Goal: Download file/media

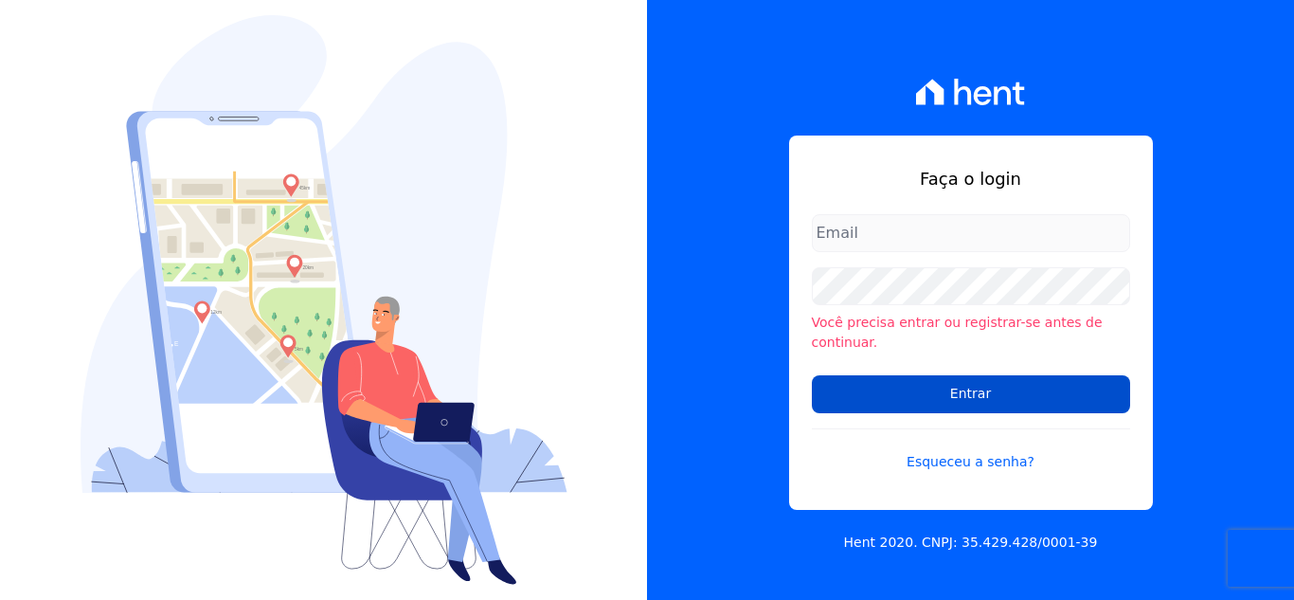
type input "[PERSON_NAME][EMAIL_ADDRESS][DOMAIN_NAME]"
click at [952, 381] on input "Entrar" at bounding box center [971, 394] width 318 height 38
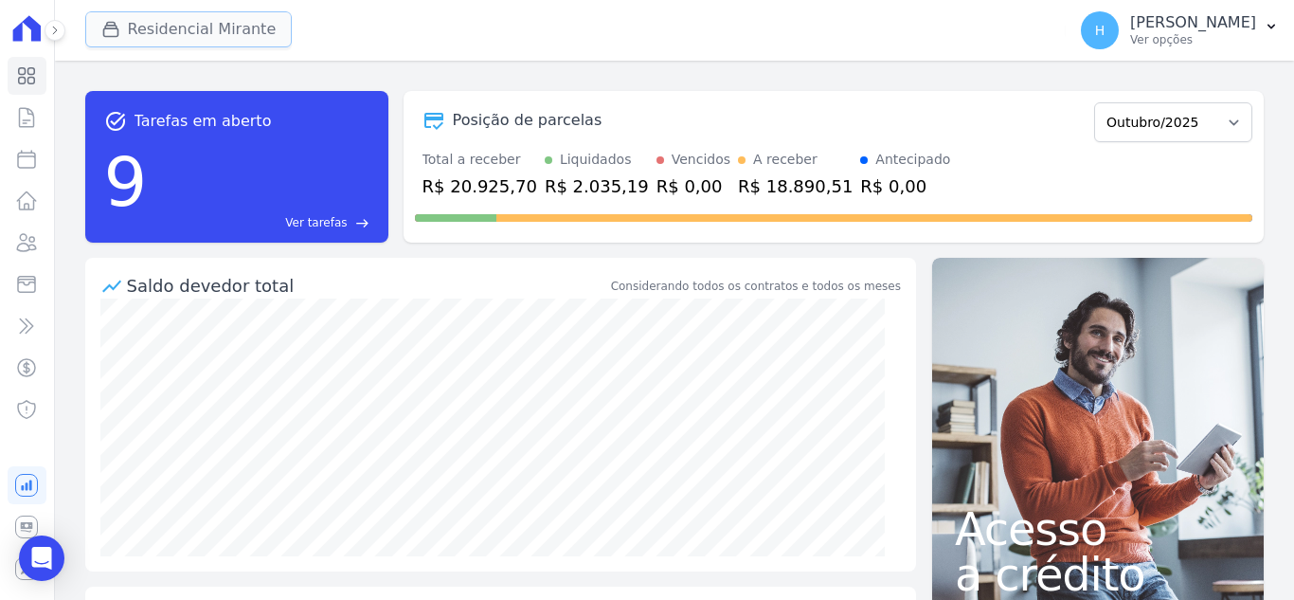
click at [192, 46] on button "Residencial Mirante" at bounding box center [188, 29] width 207 height 36
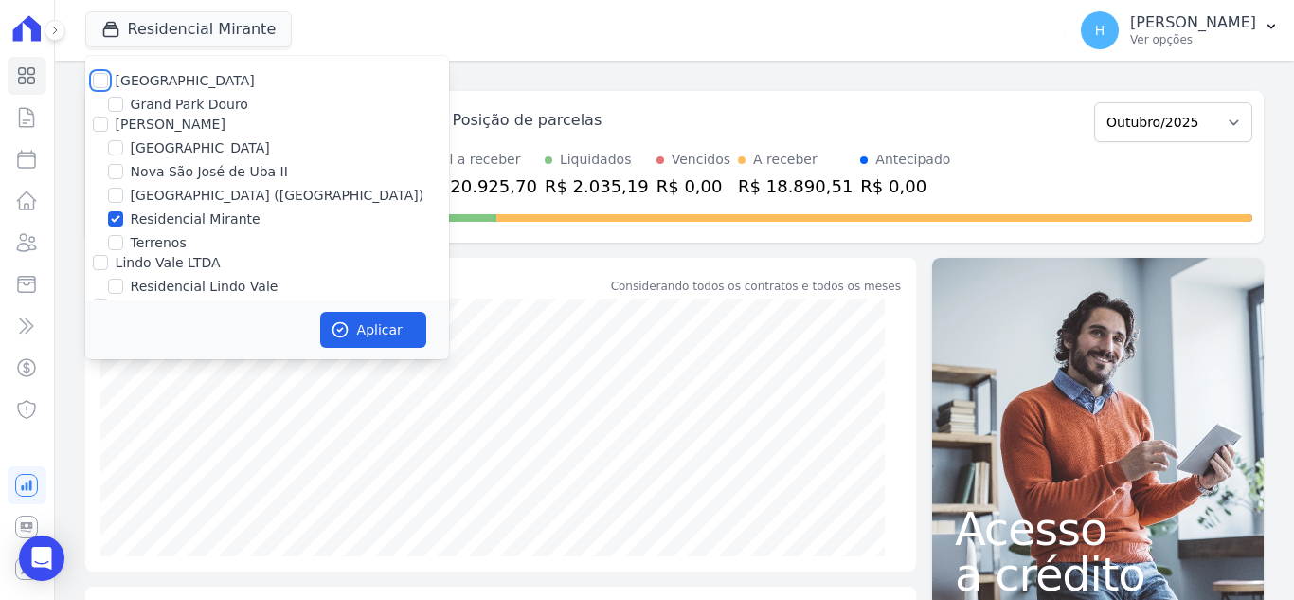
click at [102, 79] on input "Residencial Park" at bounding box center [100, 80] width 15 height 15
checkbox input "true"
click at [100, 124] on input "JG Freitas" at bounding box center [100, 124] width 15 height 15
checkbox input "true"
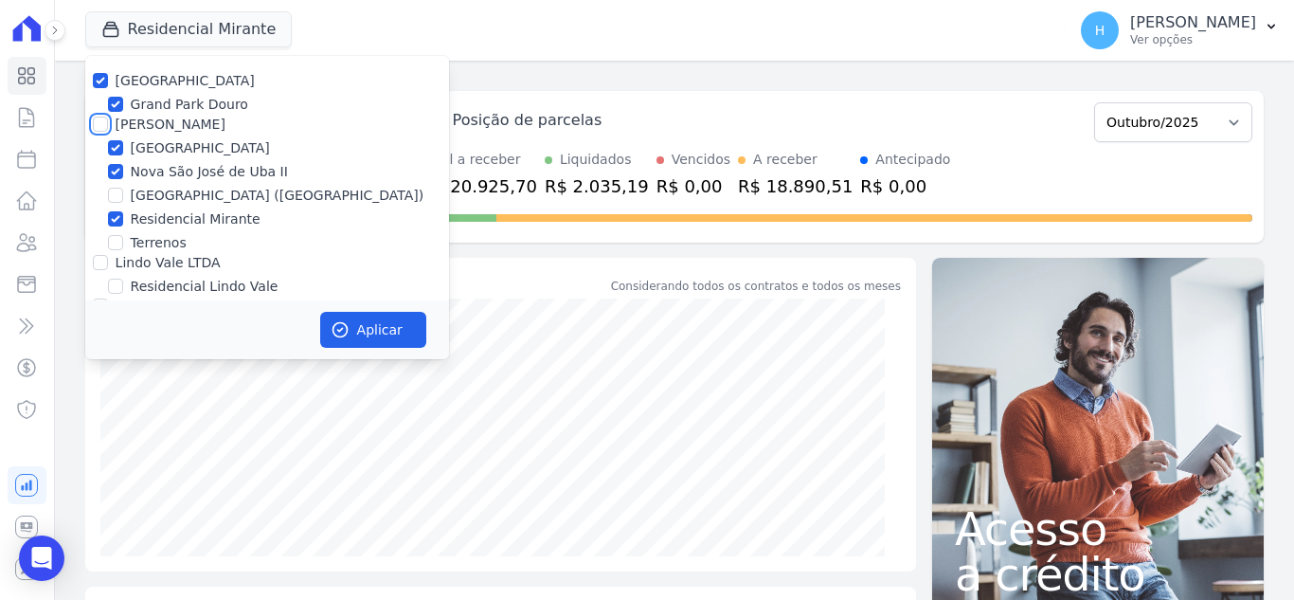
checkbox input "true"
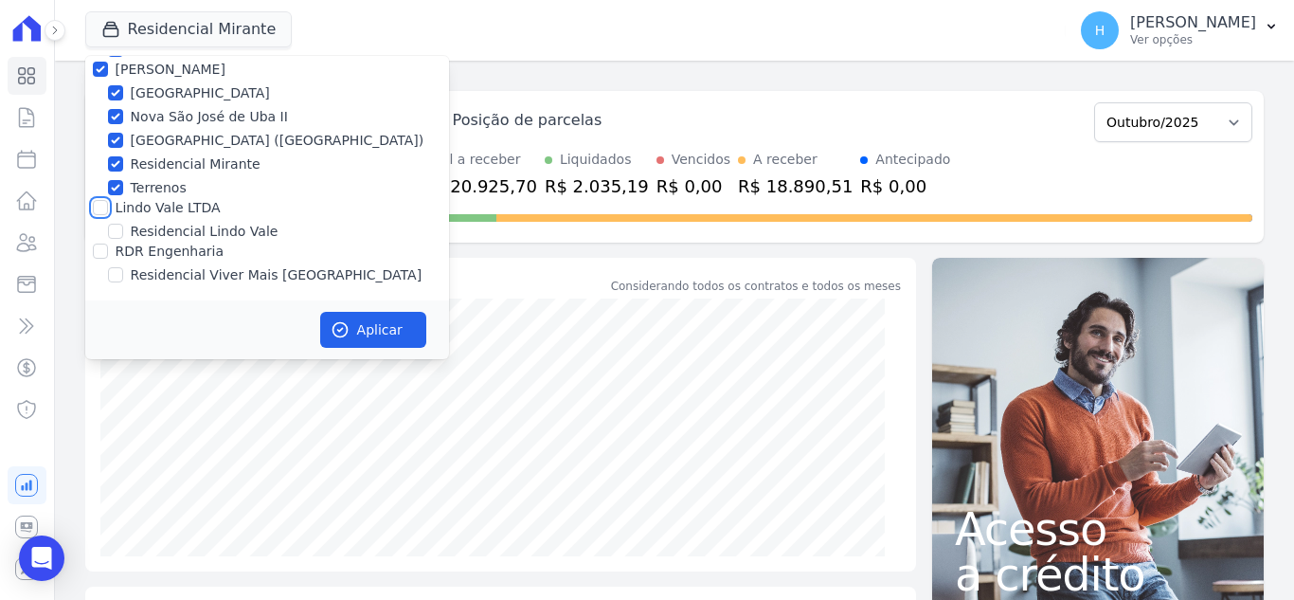
click at [99, 210] on input "Lindo Vale LTDA" at bounding box center [100, 207] width 15 height 15
checkbox input "true"
click at [97, 240] on div "Residencial Lindo Vale" at bounding box center [267, 232] width 364 height 20
click at [97, 255] on input "RDR Engenharia" at bounding box center [100, 250] width 15 height 15
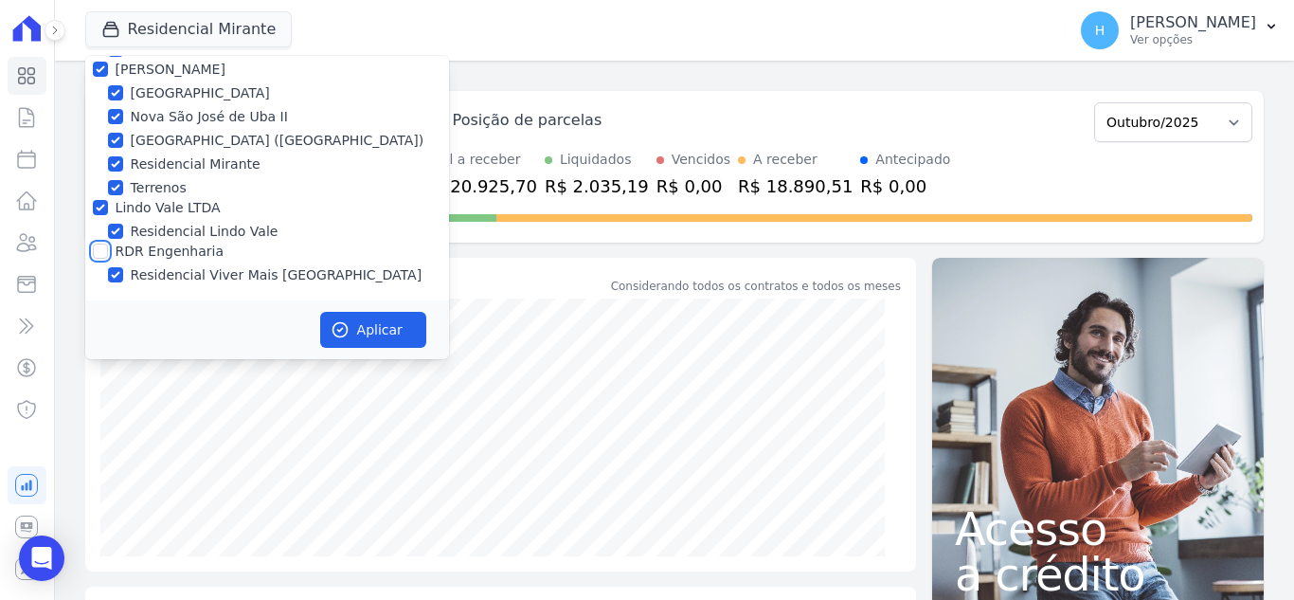
checkbox input "true"
click at [423, 317] on button "Aplicar" at bounding box center [373, 330] width 106 height 36
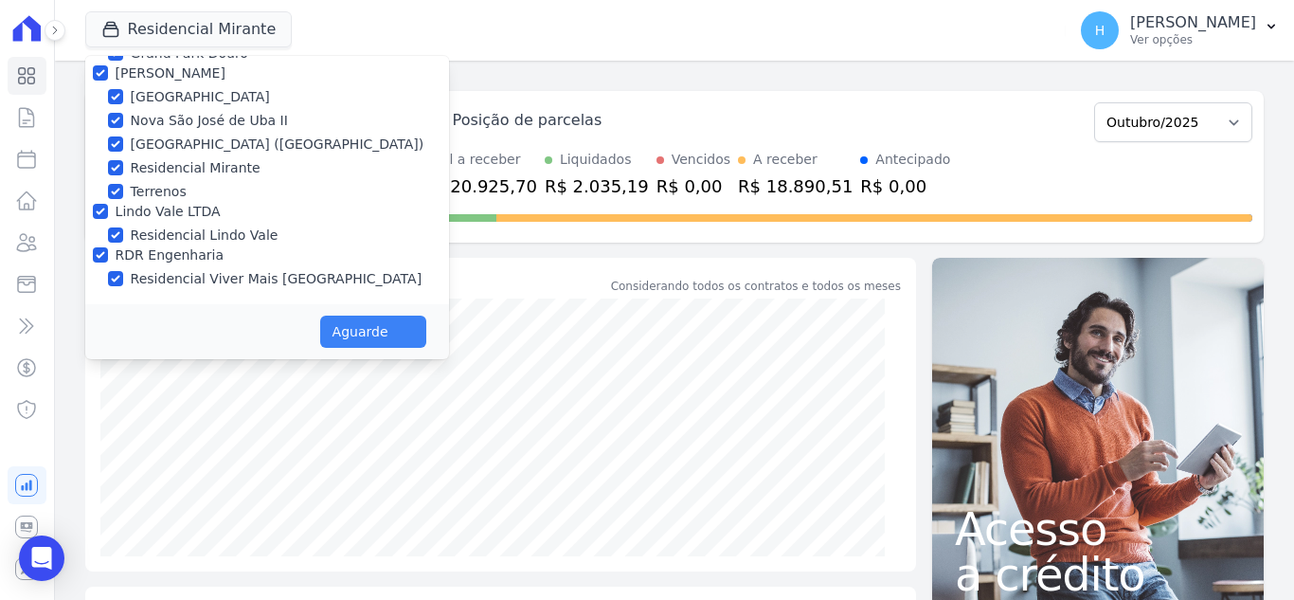
scroll to position [51, 0]
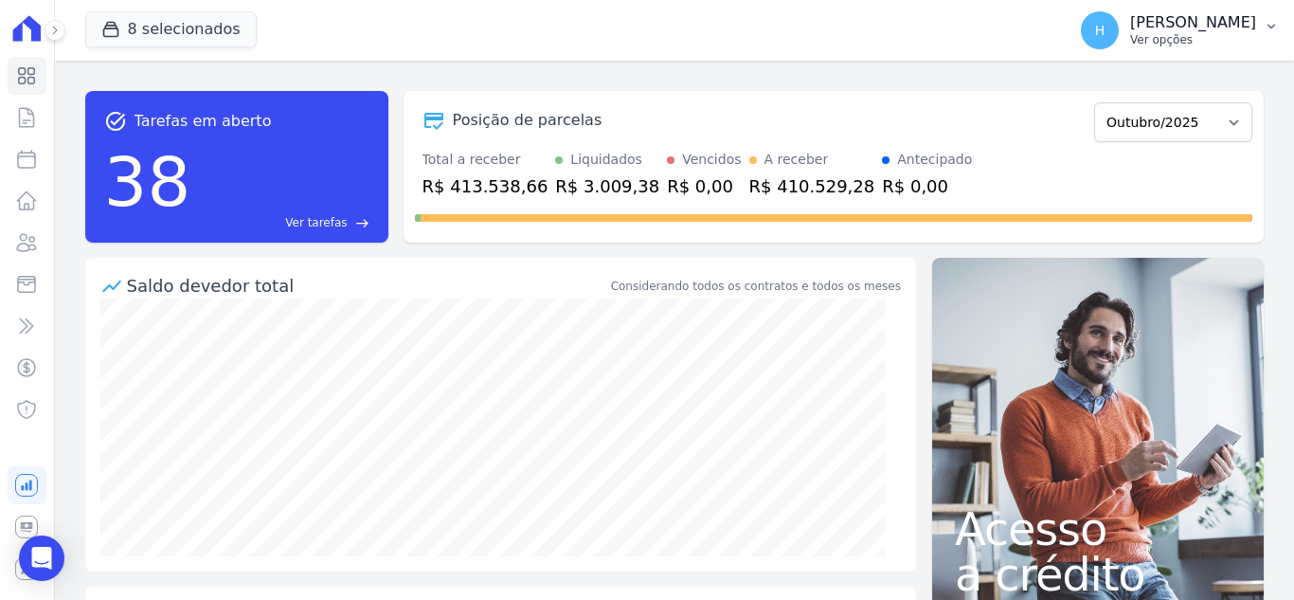
click at [1231, 45] on p "Ver opções" at bounding box center [1193, 39] width 126 height 15
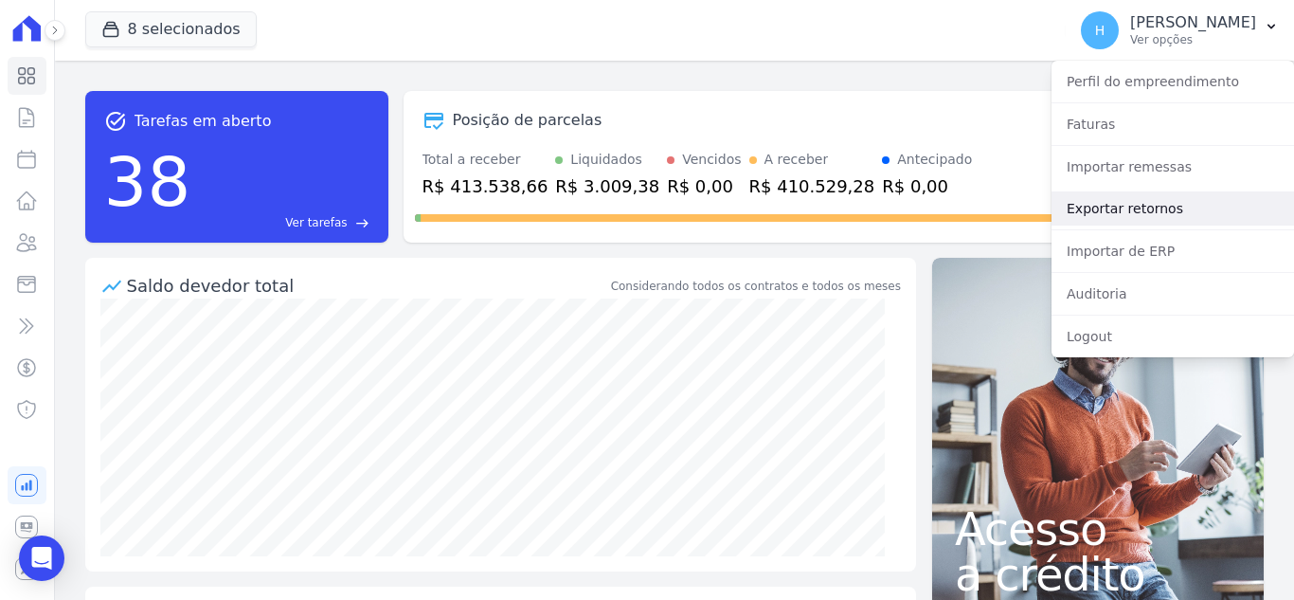
click at [1140, 219] on link "Exportar retornos" at bounding box center [1172, 208] width 242 height 34
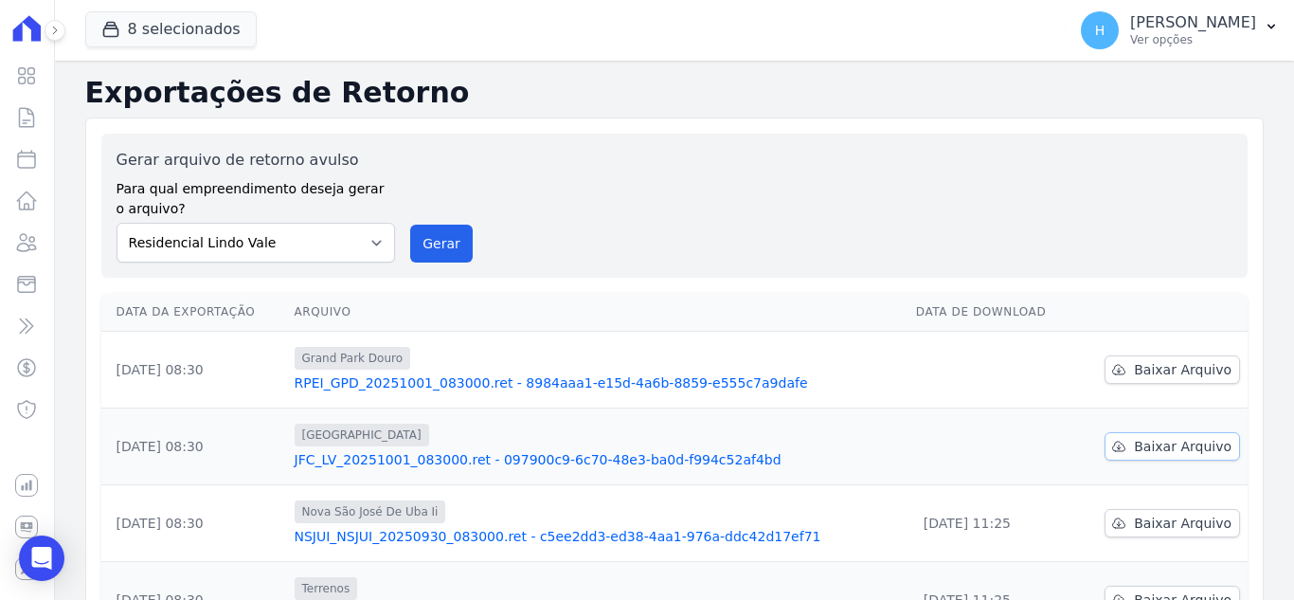
click at [1134, 444] on span "Baixar Arquivo" at bounding box center [1183, 446] width 98 height 19
click at [663, 217] on div "Gerar arquivo de retorno avulso Para qual empreendimento deseja gerar o arquivo…" at bounding box center [675, 206] width 1116 height 114
click at [1139, 366] on span "Baixar Arquivo" at bounding box center [1183, 369] width 98 height 19
